Goal: Task Accomplishment & Management: Complete application form

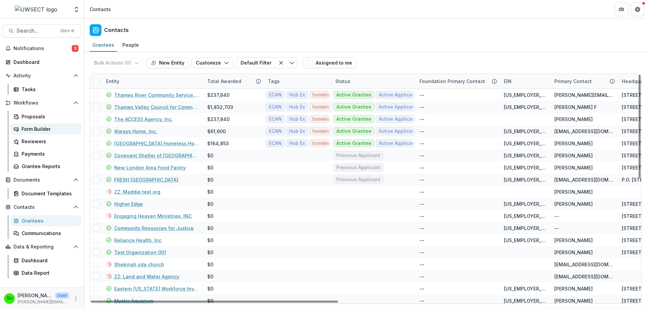
click at [29, 127] on div "Form Builder" at bounding box center [49, 129] width 54 height 7
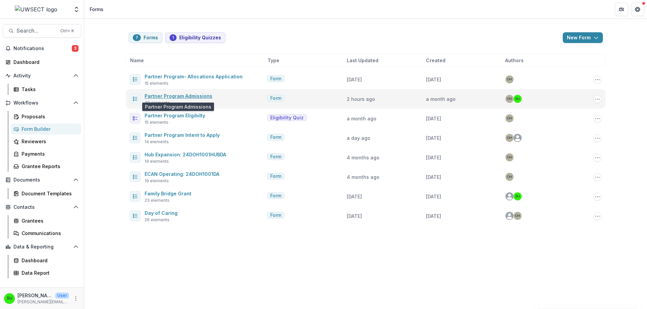
click at [172, 95] on link "Partner Program Admissions" at bounding box center [178, 96] width 68 height 6
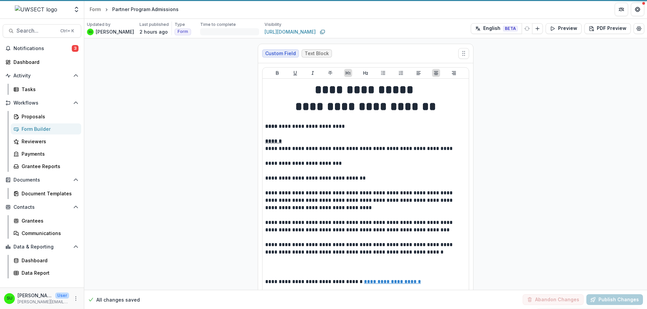
click at [243, 260] on div "Next" at bounding box center [324, 259] width 216 height 11
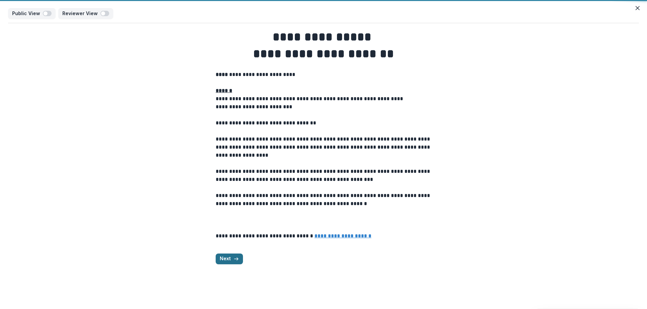
click at [238, 259] on icon "button" at bounding box center [235, 259] width 5 height 5
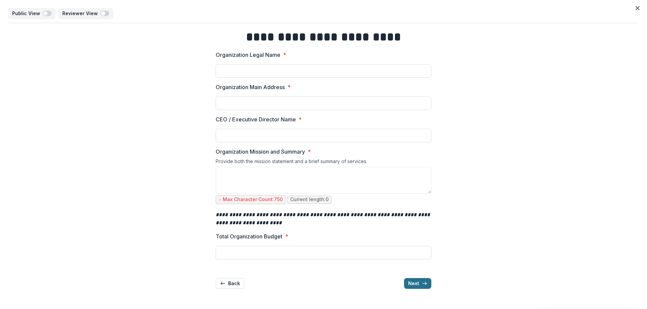
click at [413, 281] on button "Next" at bounding box center [417, 284] width 27 height 11
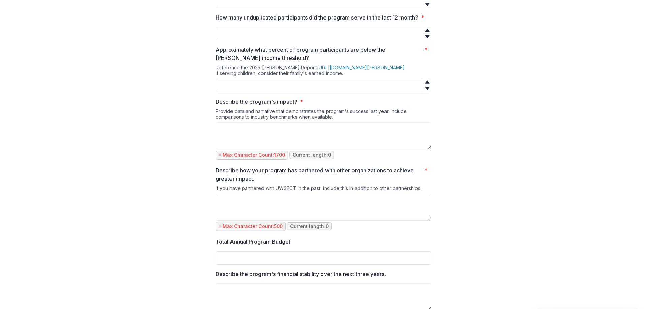
scroll to position [438, 0]
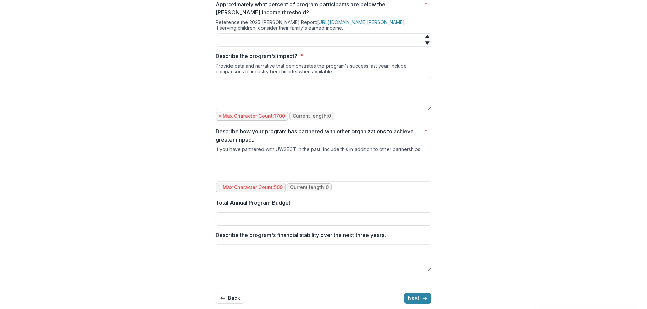
drag, startPoint x: 429, startPoint y: 109, endPoint x: 430, endPoint y: 116, distance: 7.1
click at [430, 110] on textarea "Describe the program's impact? *" at bounding box center [324, 93] width 216 height 33
